Goal: Information Seeking & Learning: Learn about a topic

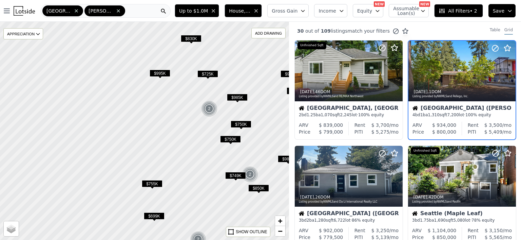
drag, startPoint x: 109, startPoint y: 81, endPoint x: 252, endPoint y: 98, distance: 144.9
click at [252, 98] on div at bounding box center [144, 130] width 347 height 261
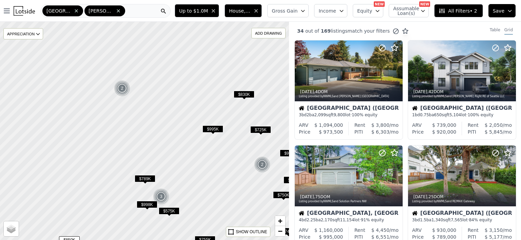
drag, startPoint x: 129, startPoint y: 100, endPoint x: 182, endPoint y: 157, distance: 77.6
click at [182, 157] on div at bounding box center [144, 130] width 347 height 261
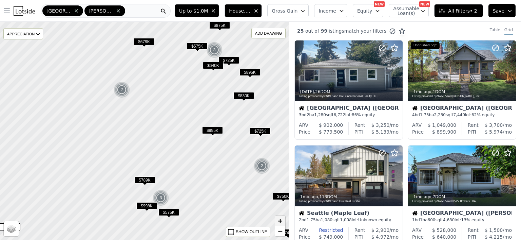
click at [280, 219] on span "+" at bounding box center [280, 220] width 4 height 8
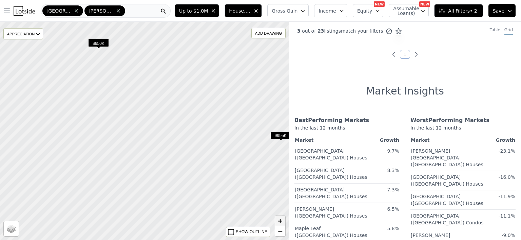
click at [280, 219] on span "+" at bounding box center [280, 220] width 4 height 8
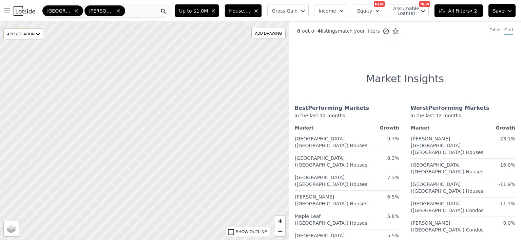
drag, startPoint x: 140, startPoint y: 127, endPoint x: 163, endPoint y: 252, distance: 127.2
click at [163, 239] on html "Open main menu Seattle Queen Anne (Seattle) Up to $1.0M House, Multifamily Gros…" at bounding box center [260, 120] width 521 height 240
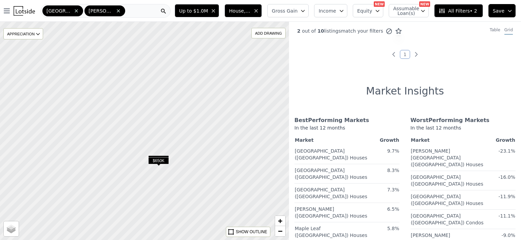
drag, startPoint x: 64, startPoint y: 134, endPoint x: 148, endPoint y: 208, distance: 111.8
click at [148, 208] on div at bounding box center [144, 130] width 347 height 261
drag, startPoint x: 125, startPoint y: 159, endPoint x: 153, endPoint y: 186, distance: 39.4
click at [153, 186] on div at bounding box center [142, 127] width 347 height 261
click at [186, 187] on span "$650K" at bounding box center [187, 187] width 21 height 7
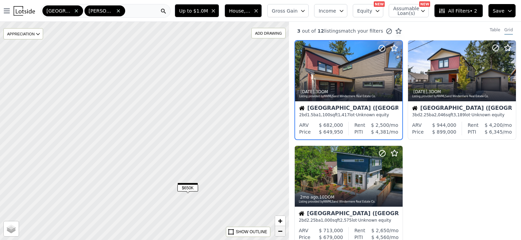
click at [281, 230] on span "−" at bounding box center [280, 230] width 4 height 8
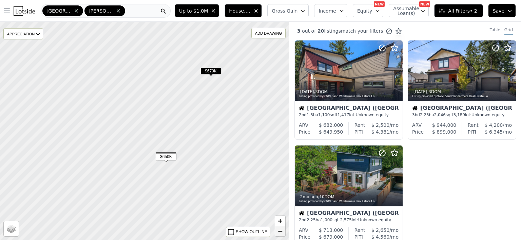
click at [281, 230] on span "−" at bounding box center [280, 230] width 4 height 8
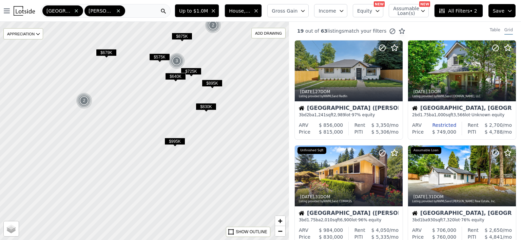
drag, startPoint x: 207, startPoint y: 150, endPoint x: 136, endPoint y: 105, distance: 84.5
click at [136, 105] on div at bounding box center [144, 130] width 347 height 261
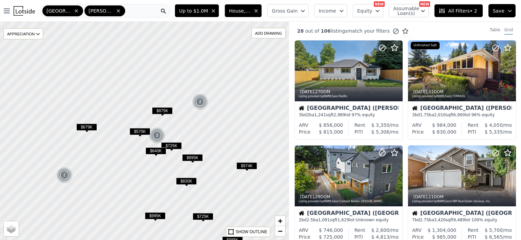
drag, startPoint x: 146, startPoint y: 177, endPoint x: 126, endPoint y: 252, distance: 76.8
click at [126, 239] on html "Open main menu Seattle Queen Anne (Seattle) Up to $1.0M House, Multifamily Gros…" at bounding box center [260, 120] width 521 height 240
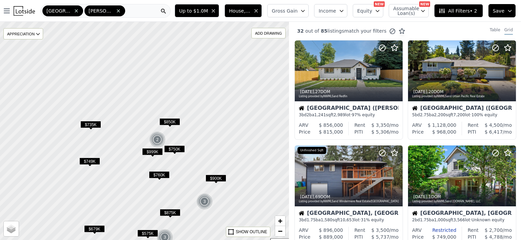
drag, startPoint x: 60, startPoint y: 78, endPoint x: 67, endPoint y: 180, distance: 101.4
click at [67, 180] on div at bounding box center [144, 130] width 347 height 261
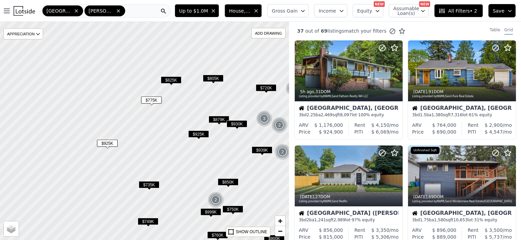
drag, startPoint x: 81, startPoint y: 87, endPoint x: 140, endPoint y: 147, distance: 84.0
click at [140, 147] on div at bounding box center [144, 130] width 347 height 261
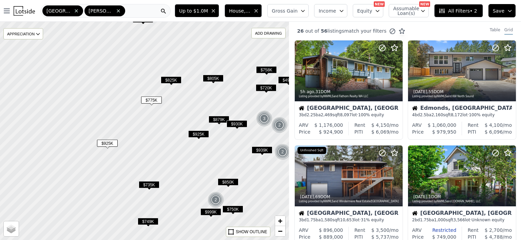
click at [106, 142] on span "$925K" at bounding box center [107, 142] width 21 height 7
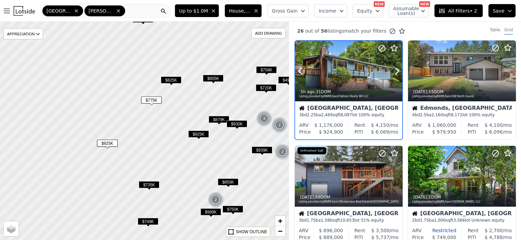
click at [347, 92] on div "5h ago , 31 DOM" at bounding box center [349, 91] width 100 height 5
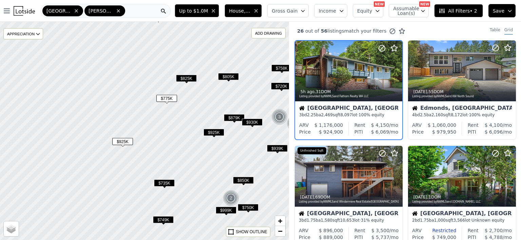
drag, startPoint x: 112, startPoint y: 93, endPoint x: 128, endPoint y: 92, distance: 15.4
click at [128, 92] on div at bounding box center [144, 130] width 347 height 261
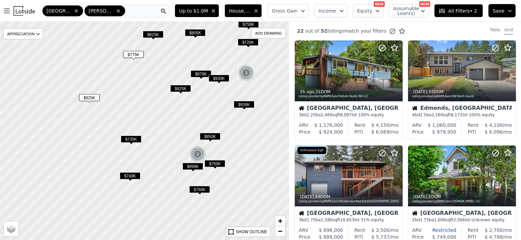
drag, startPoint x: 176, startPoint y: 124, endPoint x: 143, endPoint y: 80, distance: 55.0
click at [143, 80] on div at bounding box center [143, 130] width 347 height 261
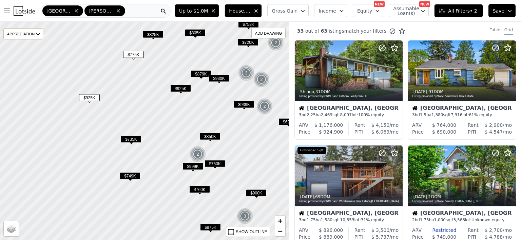
click at [130, 138] on span "$735K" at bounding box center [131, 138] width 21 height 7
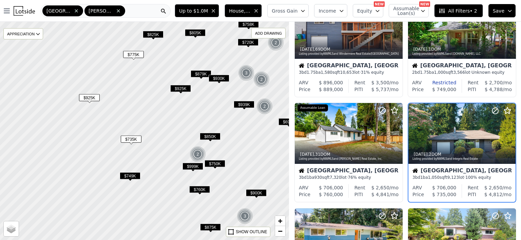
scroll to position [158, 0]
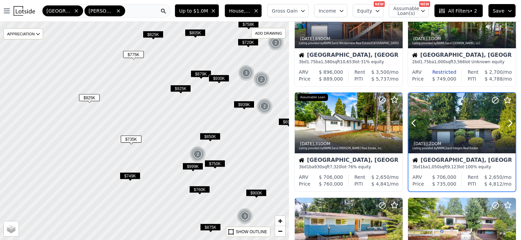
click at [467, 123] on div at bounding box center [462, 123] width 107 height 60
click at [88, 98] on span "$925K" at bounding box center [89, 97] width 21 height 7
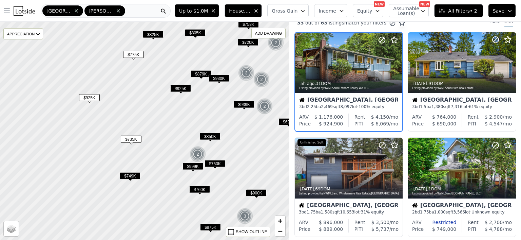
scroll to position [0, 0]
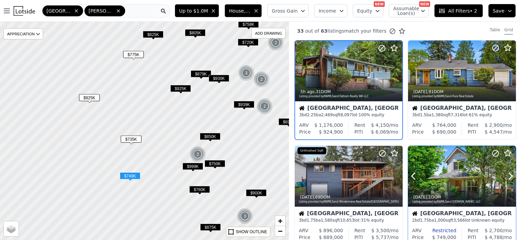
click at [455, 183] on div at bounding box center [462, 176] width 108 height 61
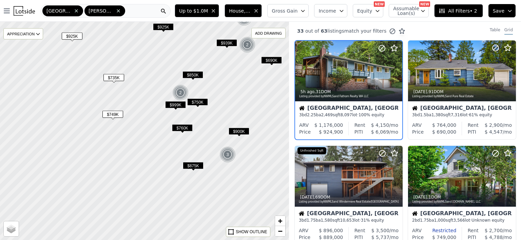
drag, startPoint x: 191, startPoint y: 139, endPoint x: 174, endPoint y: 78, distance: 63.8
click at [174, 78] on div at bounding box center [144, 130] width 347 height 261
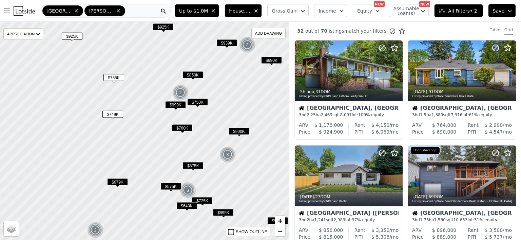
click at [154, 129] on div at bounding box center [144, 130] width 347 height 261
click at [114, 76] on span "$735K" at bounding box center [114, 77] width 21 height 7
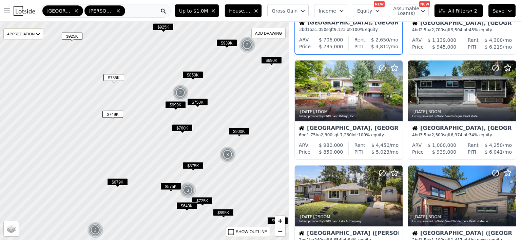
scroll to position [406, 0]
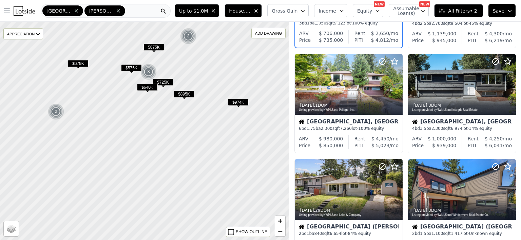
drag, startPoint x: 182, startPoint y: 164, endPoint x: 148, endPoint y: 38, distance: 130.0
click at [148, 38] on div at bounding box center [144, 130] width 347 height 261
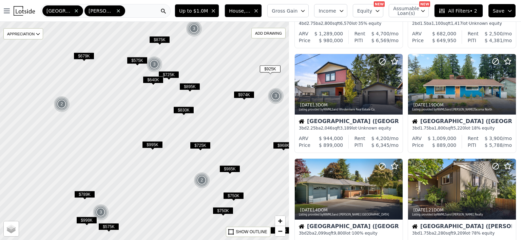
scroll to position [91, 0]
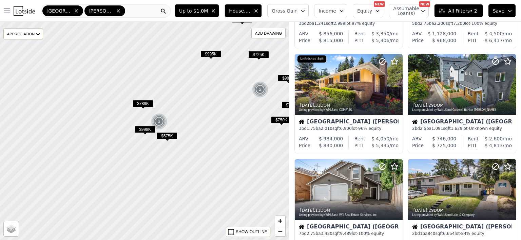
drag, startPoint x: 107, startPoint y: 140, endPoint x: 166, endPoint y: 49, distance: 108.1
click at [166, 49] on div at bounding box center [145, 129] width 347 height 261
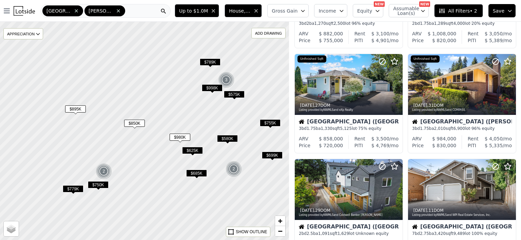
drag, startPoint x: 118, startPoint y: 157, endPoint x: 185, endPoint y: 116, distance: 78.7
click at [185, 116] on div at bounding box center [144, 130] width 347 height 261
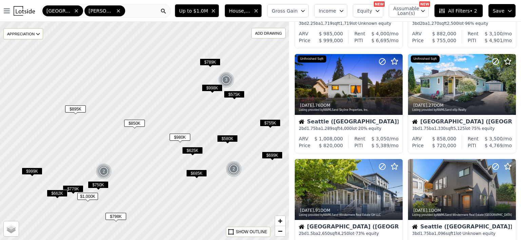
click at [73, 107] on span "$895K" at bounding box center [75, 108] width 21 height 7
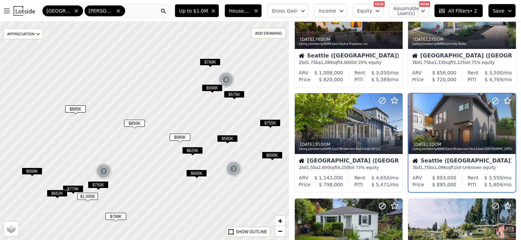
scroll to position [158, 0]
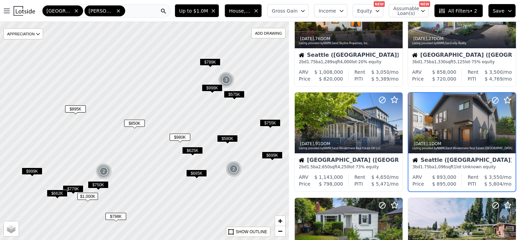
click at [135, 123] on span "$850K" at bounding box center [134, 122] width 21 height 7
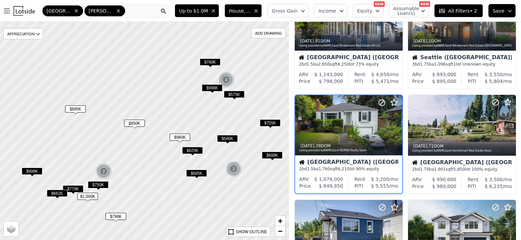
scroll to position [263, 0]
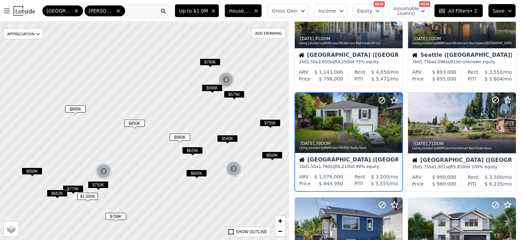
click at [35, 169] on span "$999K" at bounding box center [32, 170] width 21 height 7
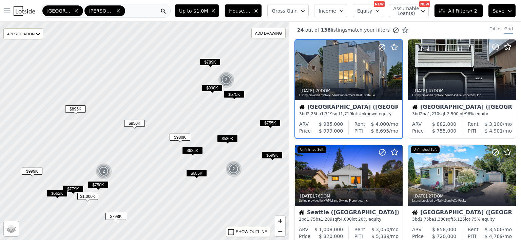
scroll to position [0, 0]
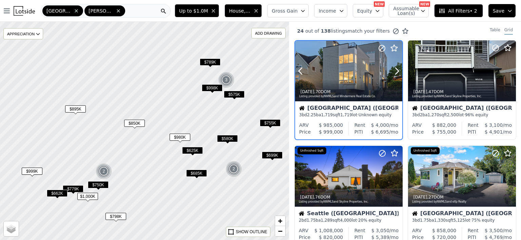
click at [357, 75] on div at bounding box center [348, 71] width 107 height 60
click at [136, 122] on span "$850K" at bounding box center [134, 122] width 21 height 7
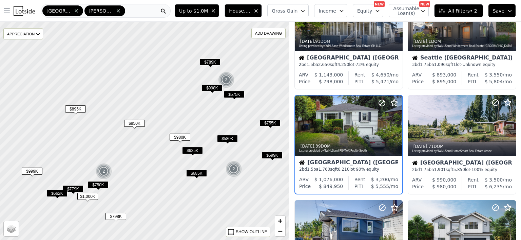
scroll to position [263, 0]
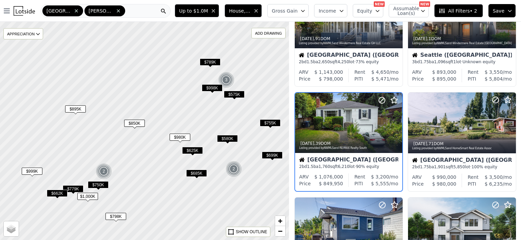
click at [33, 170] on span "$999K" at bounding box center [32, 170] width 21 height 7
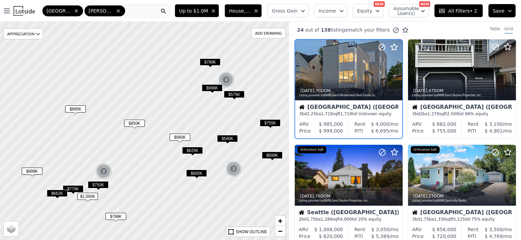
scroll to position [0, 0]
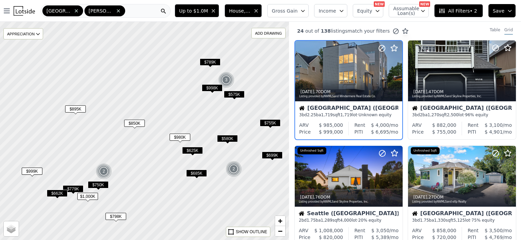
click at [73, 108] on span "$895K" at bounding box center [75, 108] width 21 height 7
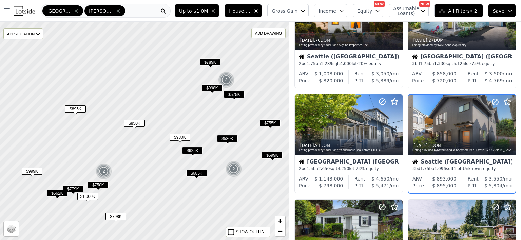
scroll to position [158, 0]
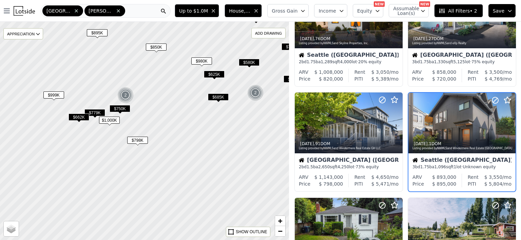
drag, startPoint x: 113, startPoint y: 134, endPoint x: 134, endPoint y: 58, distance: 79.1
click at [134, 58] on div at bounding box center [144, 130] width 347 height 261
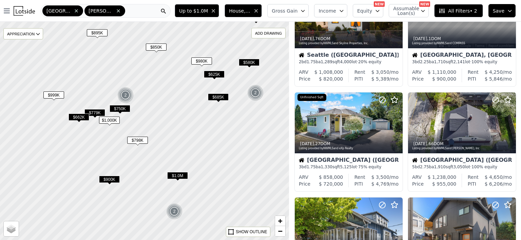
click at [117, 109] on span "$750K" at bounding box center [120, 108] width 21 height 7
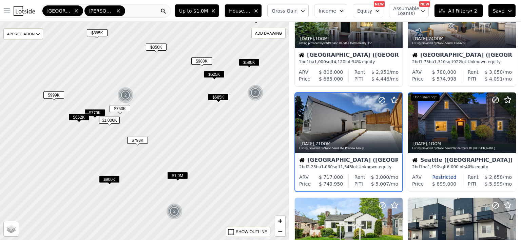
click at [91, 111] on span "$779K" at bounding box center [94, 112] width 21 height 7
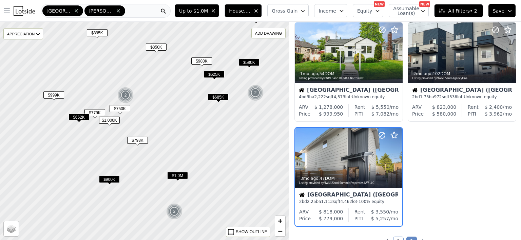
scroll to position [368, 0]
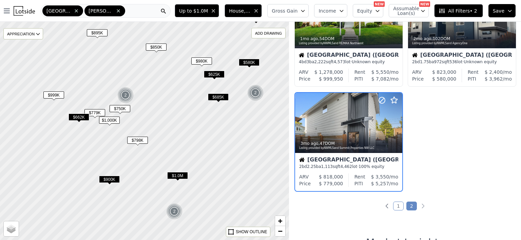
click at [204, 61] on span "$980K" at bounding box center [201, 60] width 21 height 7
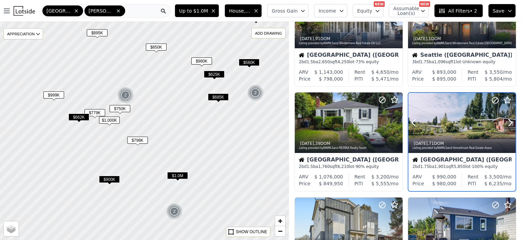
click at [452, 122] on div at bounding box center [462, 123] width 107 height 60
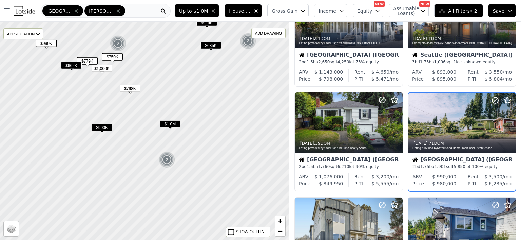
drag, startPoint x: 183, startPoint y: 128, endPoint x: 174, endPoint y: 74, distance: 55.3
click at [174, 74] on div at bounding box center [144, 129] width 347 height 261
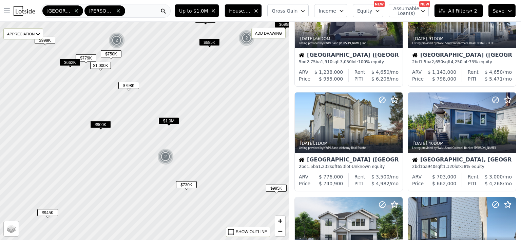
click at [170, 119] on span "$1.0M" at bounding box center [168, 120] width 21 height 7
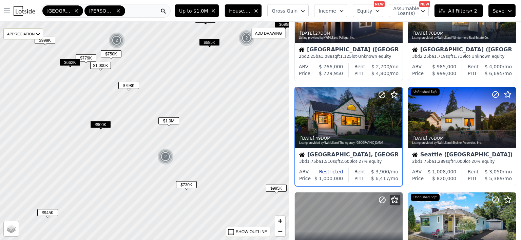
scroll to position [53, 0]
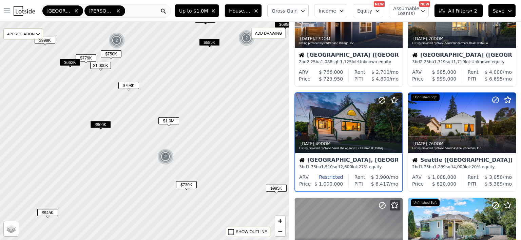
click at [102, 123] on span "$900K" at bounding box center [100, 124] width 21 height 7
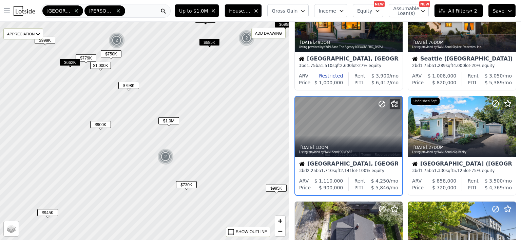
scroll to position [158, 0]
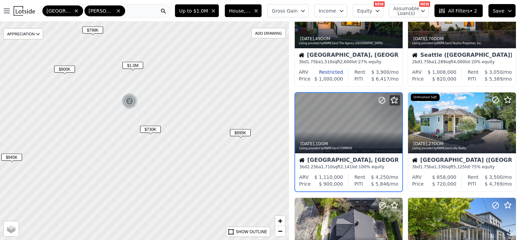
drag, startPoint x: 119, startPoint y: 141, endPoint x: 81, endPoint y: 84, distance: 68.8
click at [81, 84] on div at bounding box center [138, 128] width 347 height 261
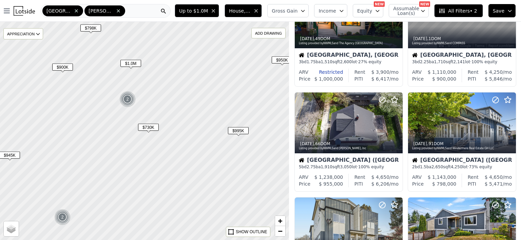
click at [147, 128] on span "$730K" at bounding box center [148, 127] width 21 height 7
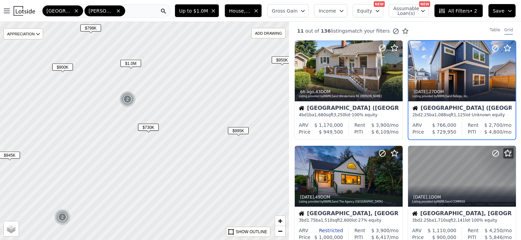
click at [237, 131] on span "$995K" at bounding box center [238, 130] width 21 height 7
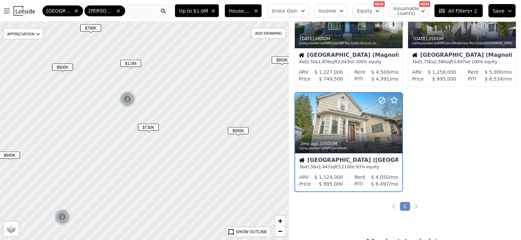
scroll to position [472, 0]
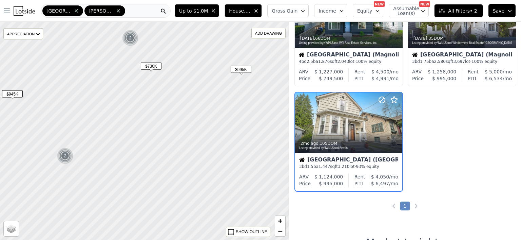
drag, startPoint x: 188, startPoint y: 153, endPoint x: 191, endPoint y: 92, distance: 61.1
click at [191, 92] on div at bounding box center [144, 130] width 347 height 261
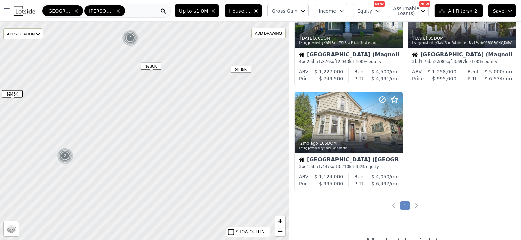
scroll to position [368, 0]
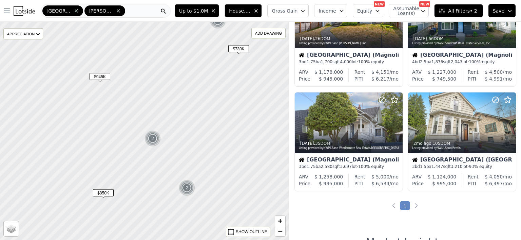
drag, startPoint x: 139, startPoint y: 170, endPoint x: 229, endPoint y: 151, distance: 92.0
click at [229, 151] on div at bounding box center [151, 127] width 347 height 261
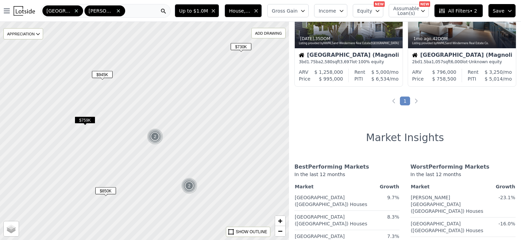
scroll to position [263, 0]
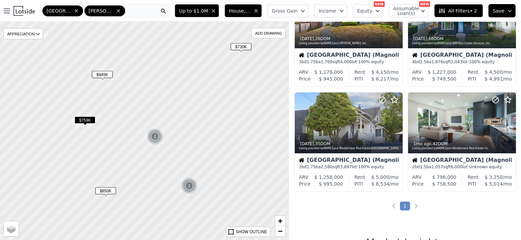
click at [109, 188] on span "$850K" at bounding box center [105, 190] width 21 height 7
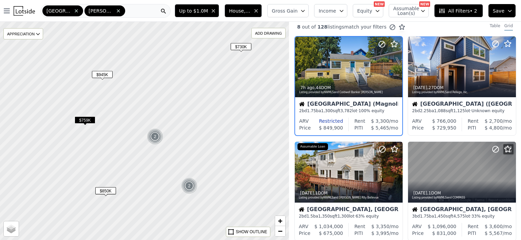
scroll to position [0, 0]
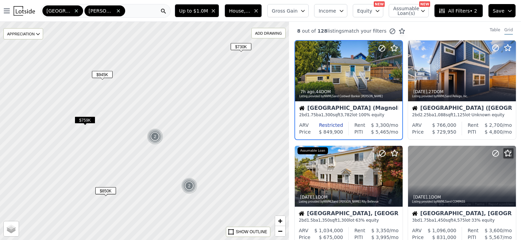
click at [104, 71] on span "$945K" at bounding box center [102, 74] width 21 height 7
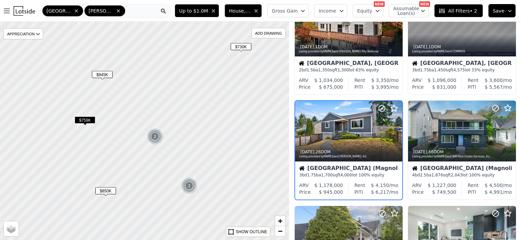
scroll to position [158, 0]
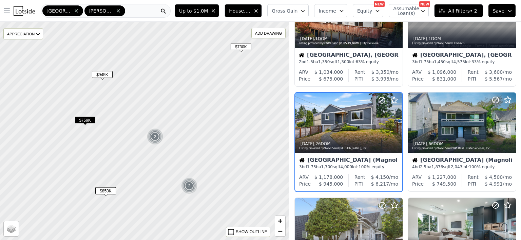
click at [106, 189] on span "$850K" at bounding box center [105, 190] width 21 height 7
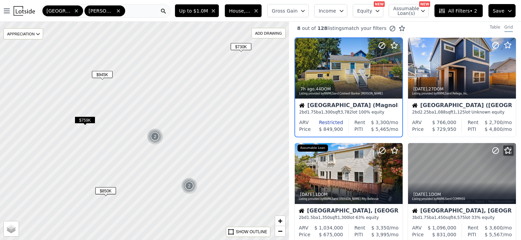
scroll to position [0, 0]
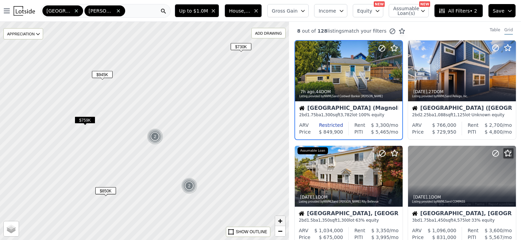
click at [282, 218] on span "+" at bounding box center [280, 220] width 4 height 8
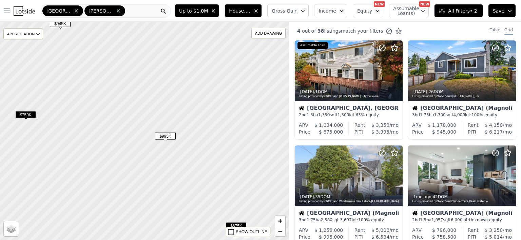
click at [166, 134] on span "$995K" at bounding box center [165, 135] width 21 height 7
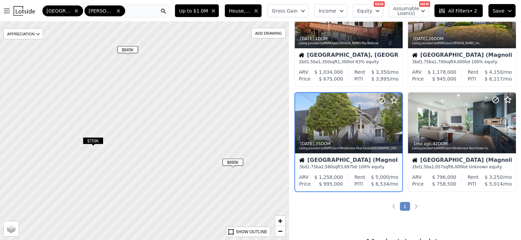
drag, startPoint x: 109, startPoint y: 134, endPoint x: 176, endPoint y: 160, distance: 72.5
click at [176, 160] on div at bounding box center [145, 129] width 347 height 261
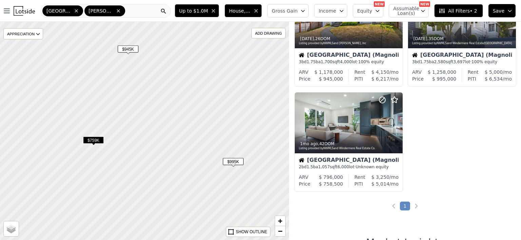
click at [128, 49] on span "$945K" at bounding box center [128, 48] width 21 height 7
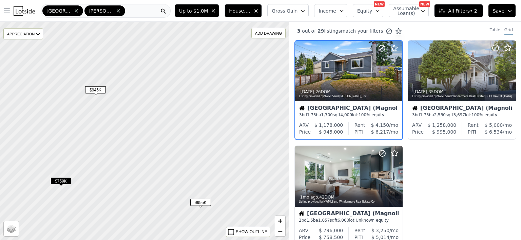
drag, startPoint x: 174, startPoint y: 118, endPoint x: 141, endPoint y: 159, distance: 52.1
click at [141, 159] on div at bounding box center [144, 130] width 347 height 261
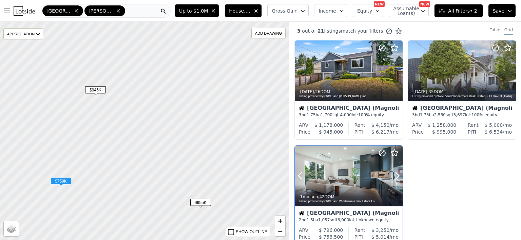
click at [340, 183] on div at bounding box center [349, 175] width 108 height 61
click at [337, 78] on div at bounding box center [349, 70] width 108 height 61
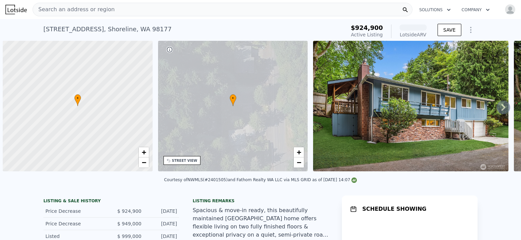
scroll to position [0, 3]
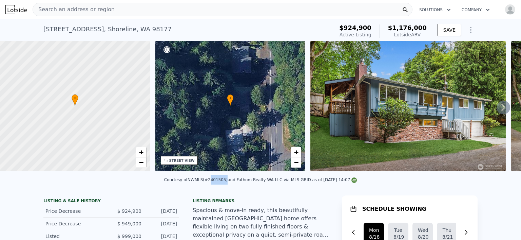
drag, startPoint x: 212, startPoint y: 183, endPoint x: 226, endPoint y: 182, distance: 14.3
click at [226, 182] on div "Courtesy of NWMLS (#2401505) and Fathom Realty WA LLC via MLS GRID as of 08/16/…" at bounding box center [260, 179] width 193 height 5
copy div "2401505"
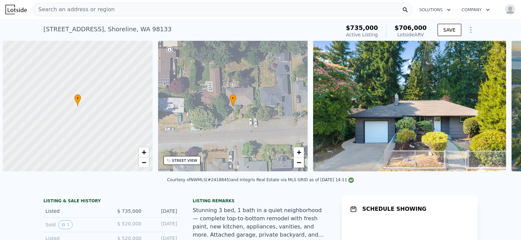
scroll to position [0, 3]
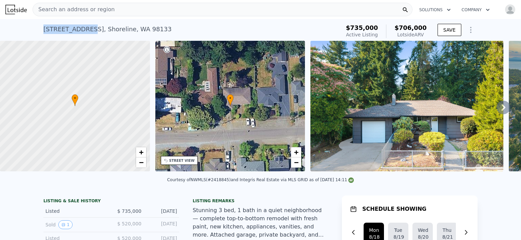
drag, startPoint x: 40, startPoint y: 27, endPoint x: 80, endPoint y: 27, distance: 40.0
click at [80, 27] on div "518 N 166th St , Shoreline , WA 98133 Active at $735k (~ARV $706k ) $735,000 Ac…" at bounding box center [260, 30] width 521 height 22
copy div "518 N 166th St"
drag, startPoint x: 214, startPoint y: 183, endPoint x: 229, endPoint y: 184, distance: 15.6
click at [229, 182] on div "Courtesy of NWMLS (#2418845) and Integris Real Estate via MLS GRID as of 08/16/…" at bounding box center [260, 179] width 187 height 5
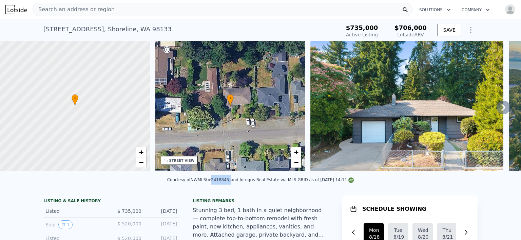
copy div "#2418845"
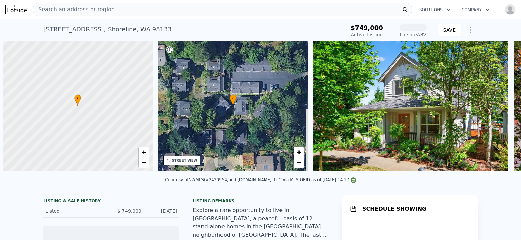
scroll to position [0, 3]
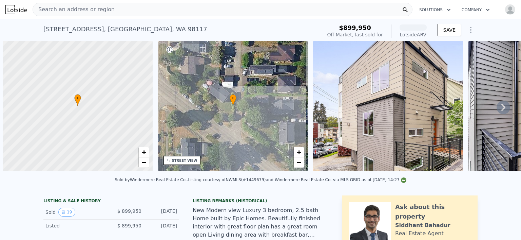
scroll to position [0, 3]
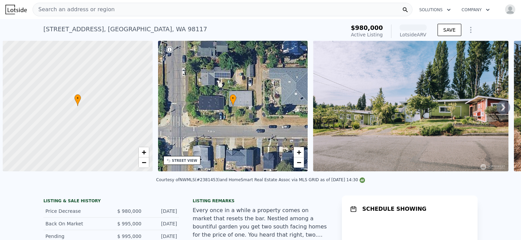
scroll to position [0, 3]
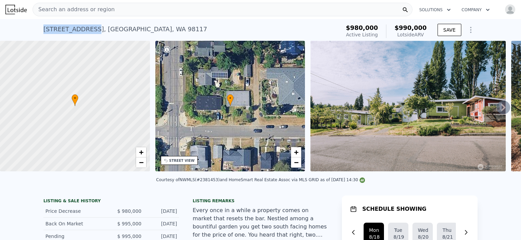
drag, startPoint x: 42, startPoint y: 28, endPoint x: 89, endPoint y: 30, distance: 47.2
click at [89, 30] on div "[STREET_ADDRESS]" at bounding box center [125, 29] width 164 height 10
copy div "[STREET_ADDRESS]"
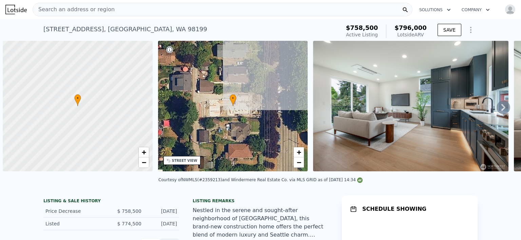
scroll to position [0, 3]
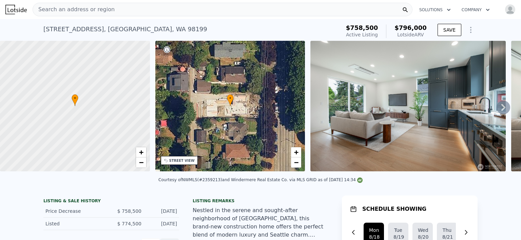
click at [204, 24] on div "3639 34th Avenue W Unit B , Seattle , WA 98199 Active at $758,500 (~ARV $796k )" at bounding box center [190, 31] width 295 height 19
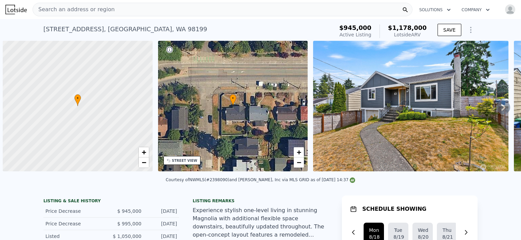
scroll to position [0, 3]
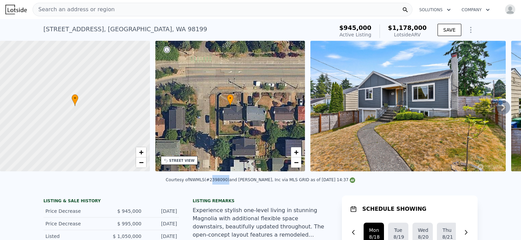
drag, startPoint x: 216, startPoint y: 185, endPoint x: 231, endPoint y: 184, distance: 14.6
click at [231, 182] on div "Courtesy of NWMLS (#2398090) and [PERSON_NAME], Inc via MLS GRID as of [DATE] 1…" at bounding box center [261, 179] width 190 height 5
copy div "2398090"
